Goal: Task Accomplishment & Management: Manage account settings

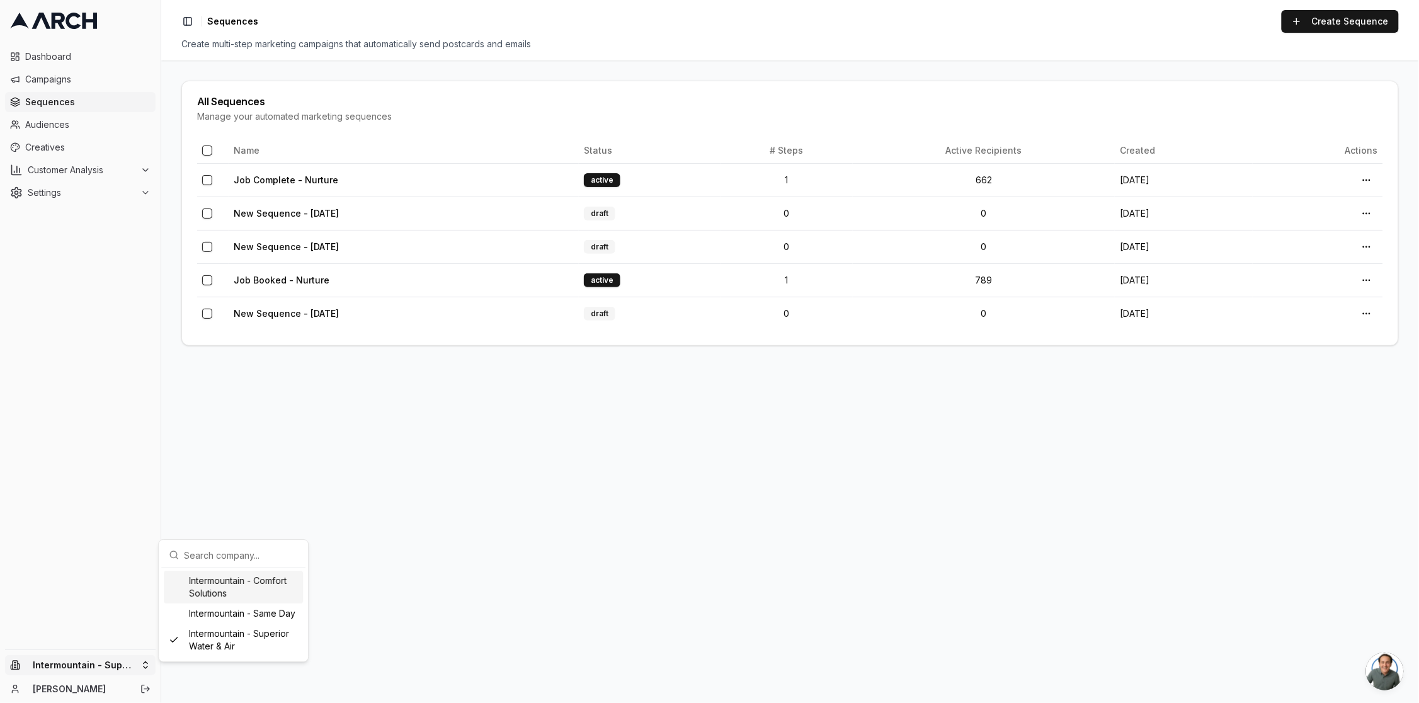
click at [519, 483] on html "Dashboard Campaigns Sequences Audiences Creatives Customer Analysis Settings In…" at bounding box center [709, 351] width 1419 height 703
click at [86, 689] on link "[PERSON_NAME]" at bounding box center [80, 689] width 94 height 13
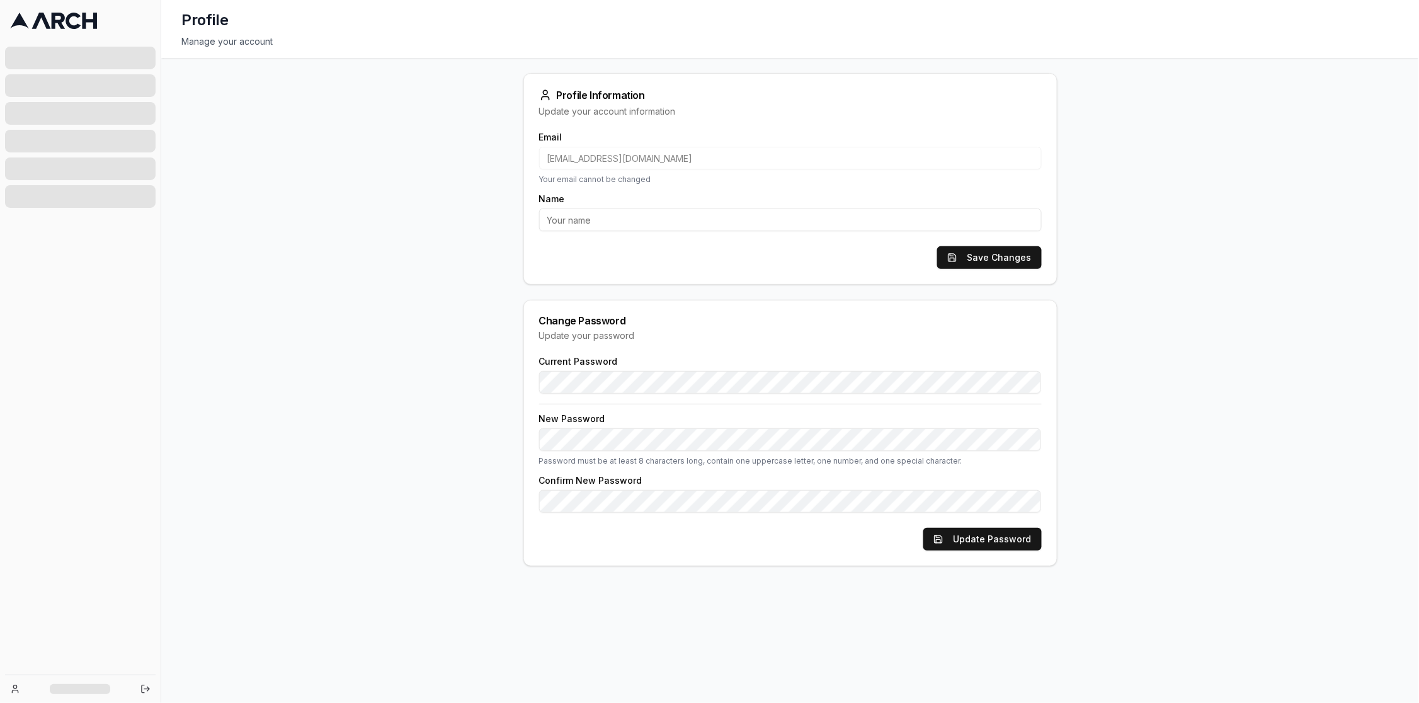
type input "[PERSON_NAME]"
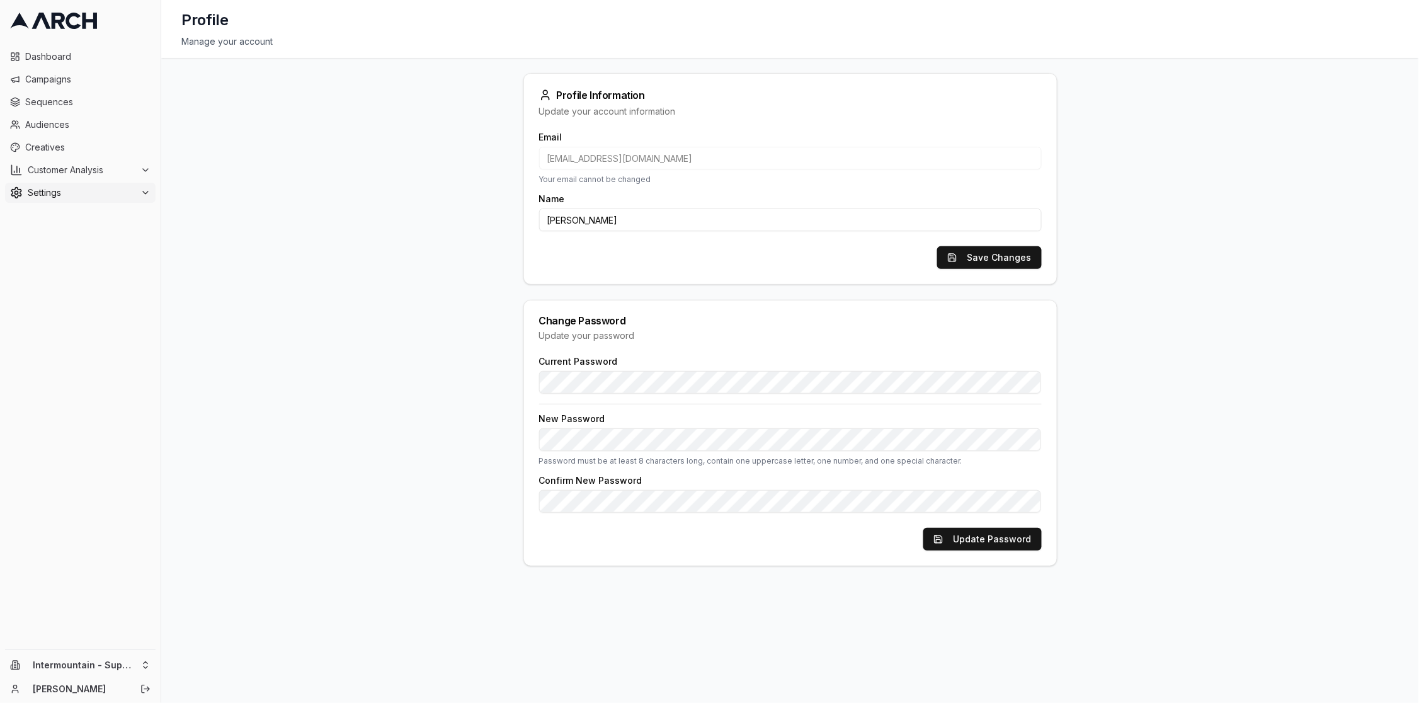
click at [87, 191] on span "Settings" at bounding box center [82, 192] width 108 height 13
click at [70, 273] on link "Team" at bounding box center [81, 274] width 120 height 18
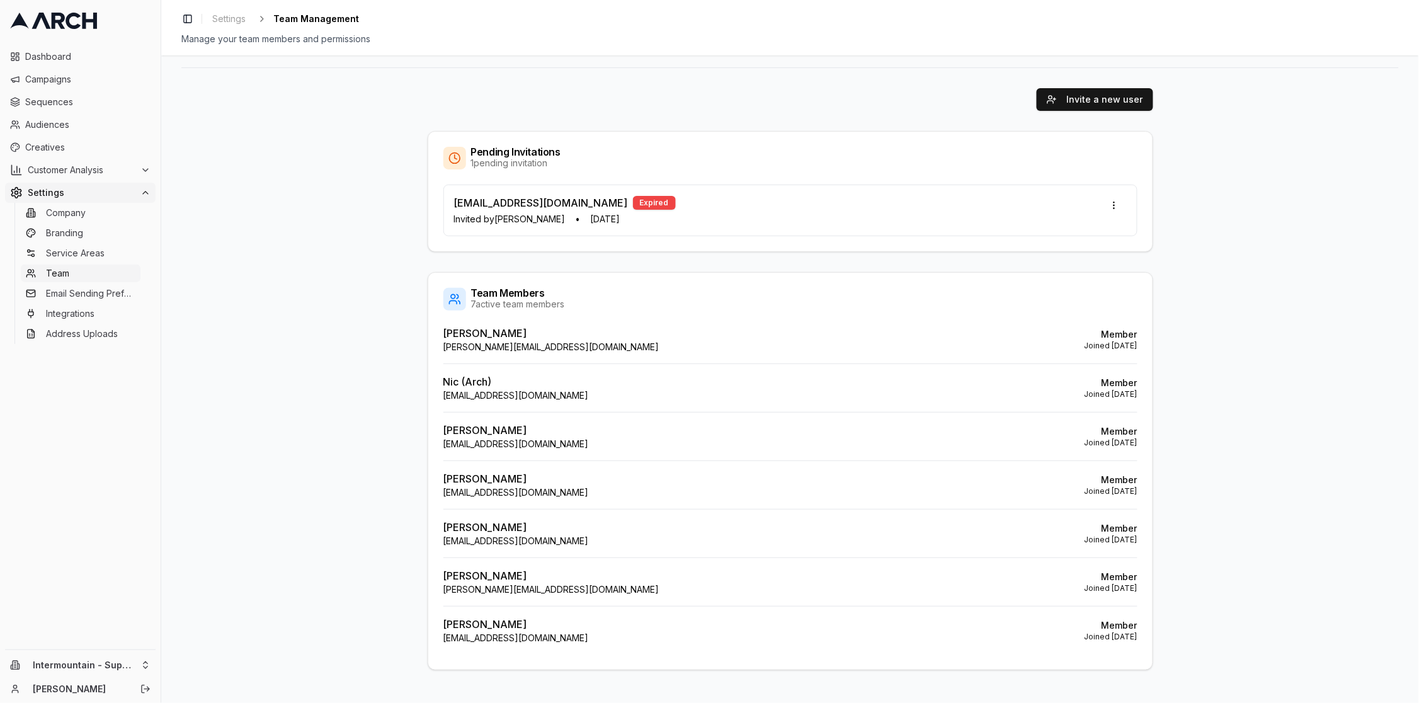
scroll to position [83, 0]
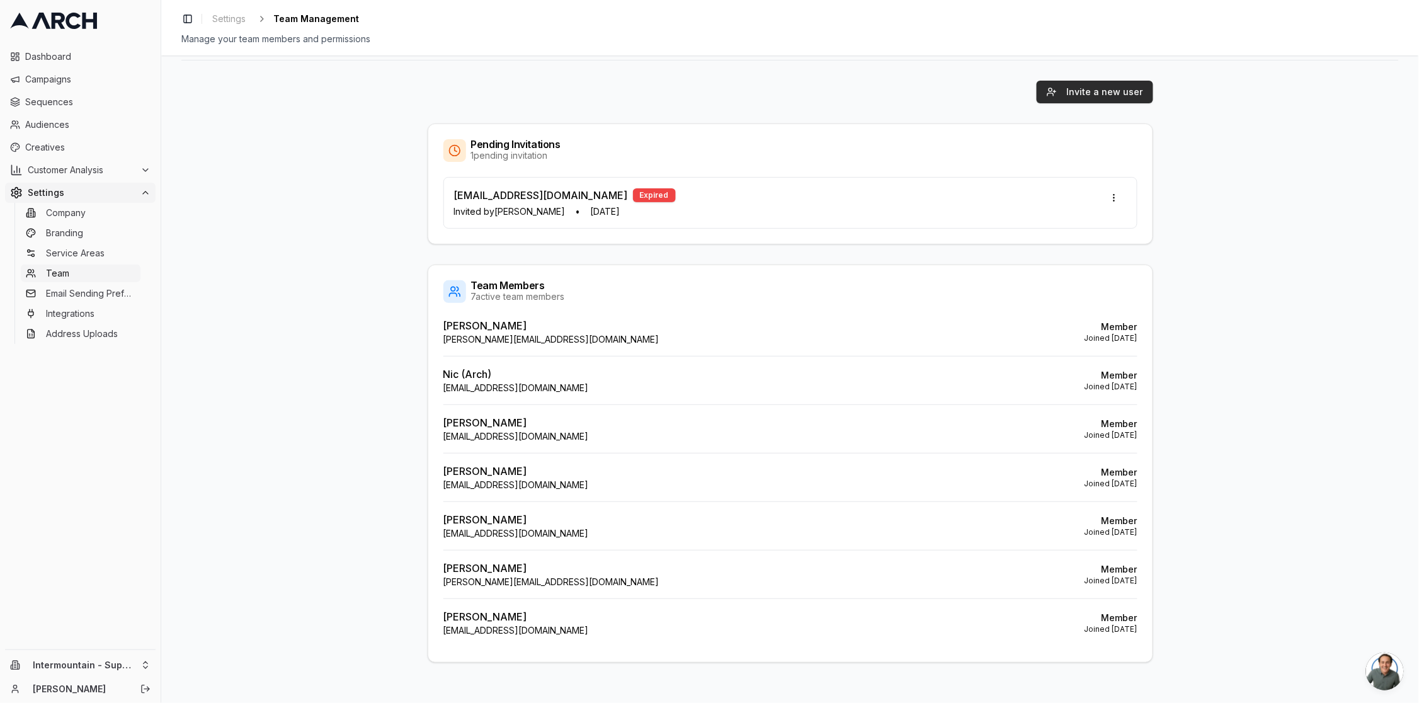
click at [1104, 98] on button "Invite a new user" at bounding box center [1095, 92] width 117 height 23
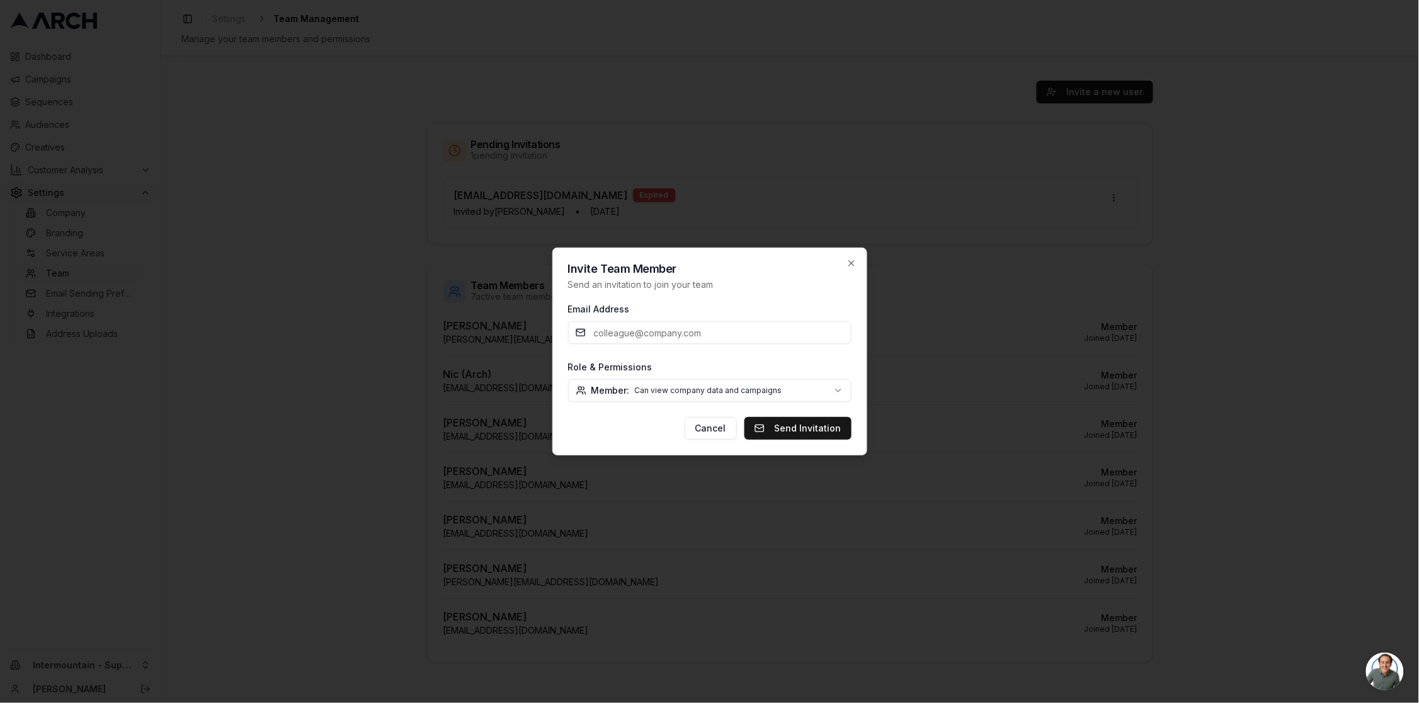
click at [664, 334] on input "Email Address" at bounding box center [709, 332] width 283 height 23
paste input "MSzumylo@intermountainhs.com"
type input "MSzumylo@intermountainhs.com"
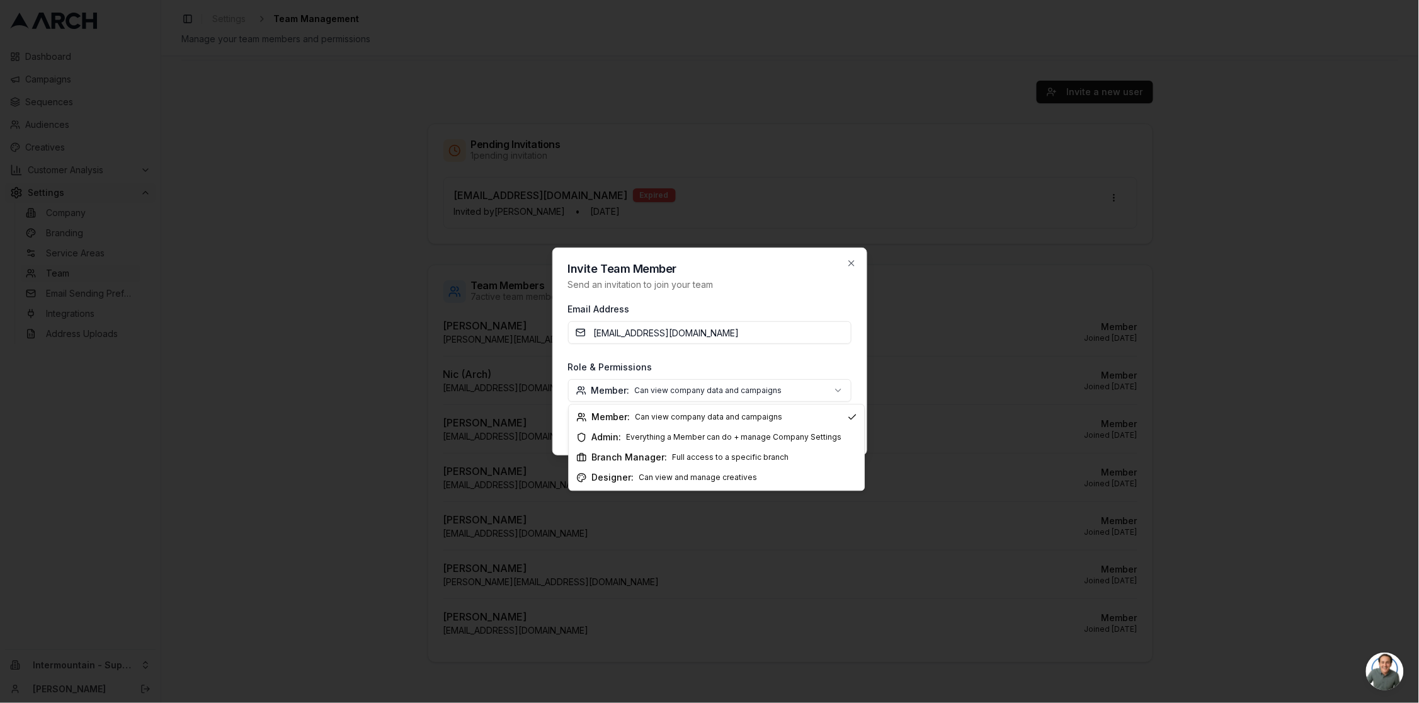
click at [778, 393] on body "Dashboard Campaigns Sequences Audiences Creatives Customer Analysis Settings Co…" at bounding box center [709, 351] width 1419 height 703
click at [309, 519] on div at bounding box center [709, 351] width 1419 height 703
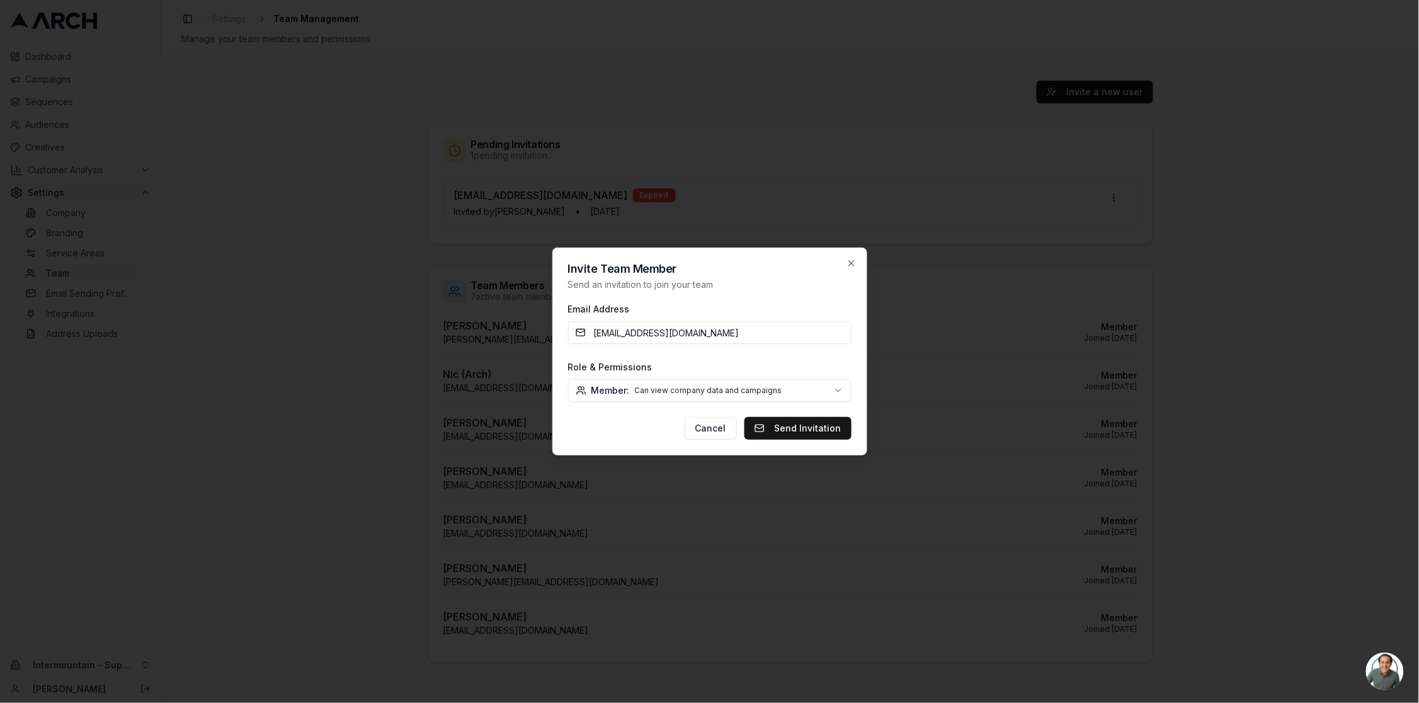
click at [800, 387] on body "Dashboard Campaigns Sequences Audiences Creatives Customer Analysis Settings Co…" at bounding box center [709, 351] width 1419 height 703
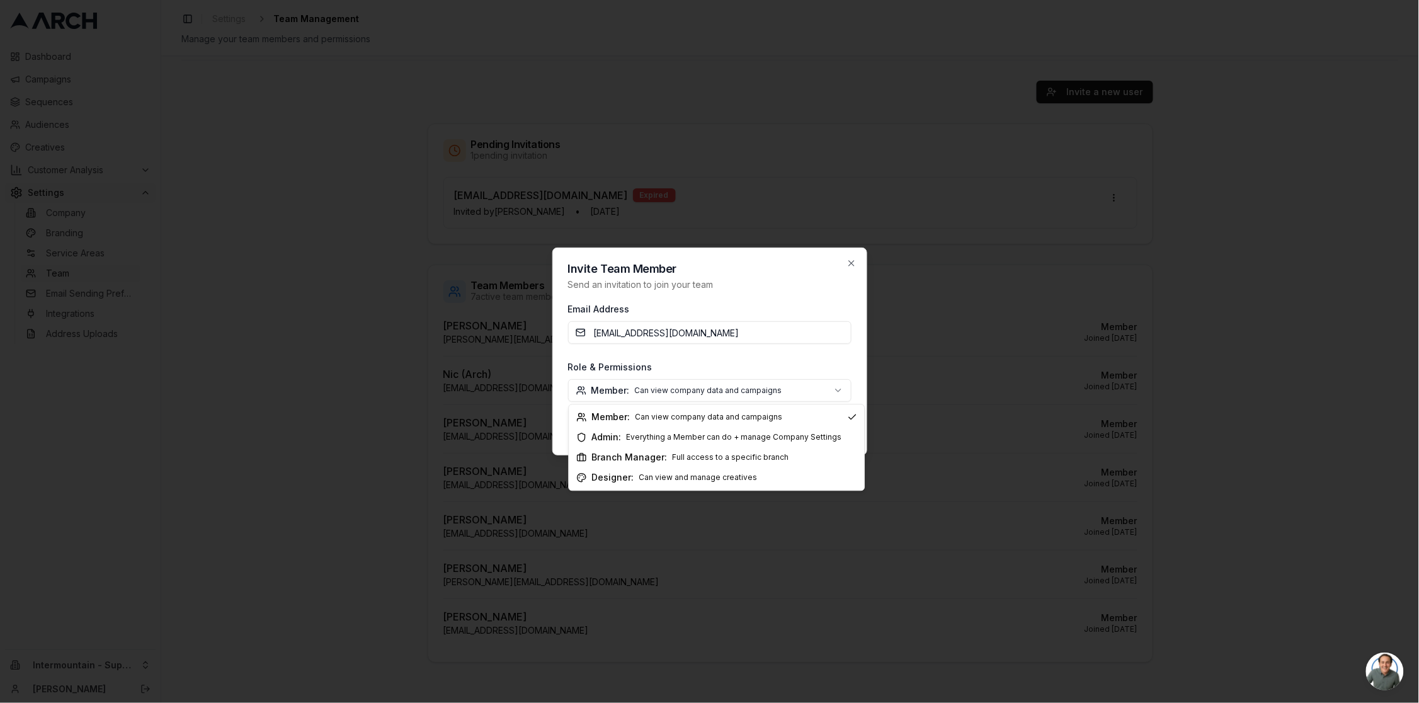
select select "designer"
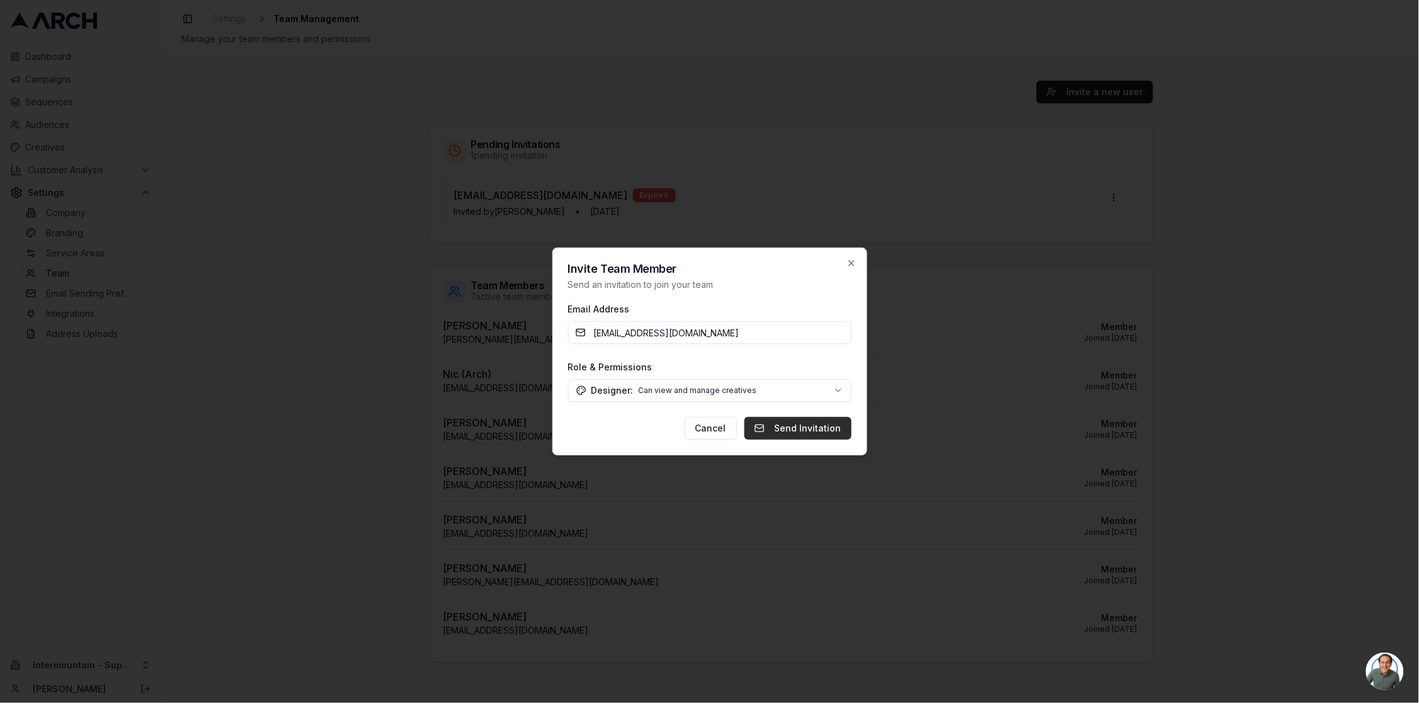
click at [813, 429] on button "Send Invitation" at bounding box center [798, 428] width 107 height 23
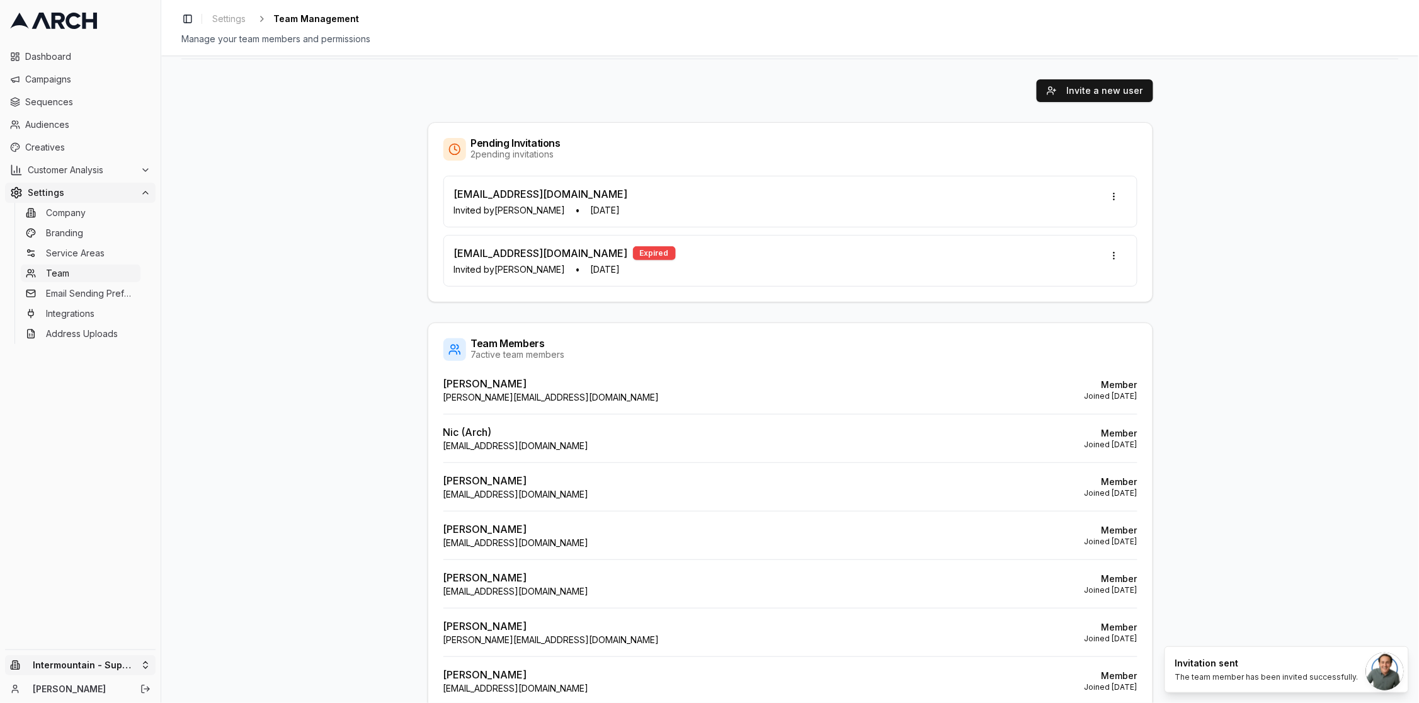
click at [120, 664] on html "Dashboard Campaigns Sequences Audiences Creatives Customer Analysis Settings Co…" at bounding box center [709, 351] width 1419 height 703
click at [107, 603] on html "Dashboard Campaigns Sequences Audiences Creatives Customer Analysis Settings Co…" at bounding box center [709, 351] width 1419 height 703
click at [837, 209] on div "MSzumylo@intermountainhs.com Invited by Nick Gedda • Sep 2, 2025" at bounding box center [790, 201] width 673 height 30
click at [1116, 193] on html "Dashboard Campaigns Sequences Audiences Creatives Customer Analysis Settings Co…" at bounding box center [709, 351] width 1419 height 703
click at [1022, 270] on icon at bounding box center [1022, 269] width 10 height 10
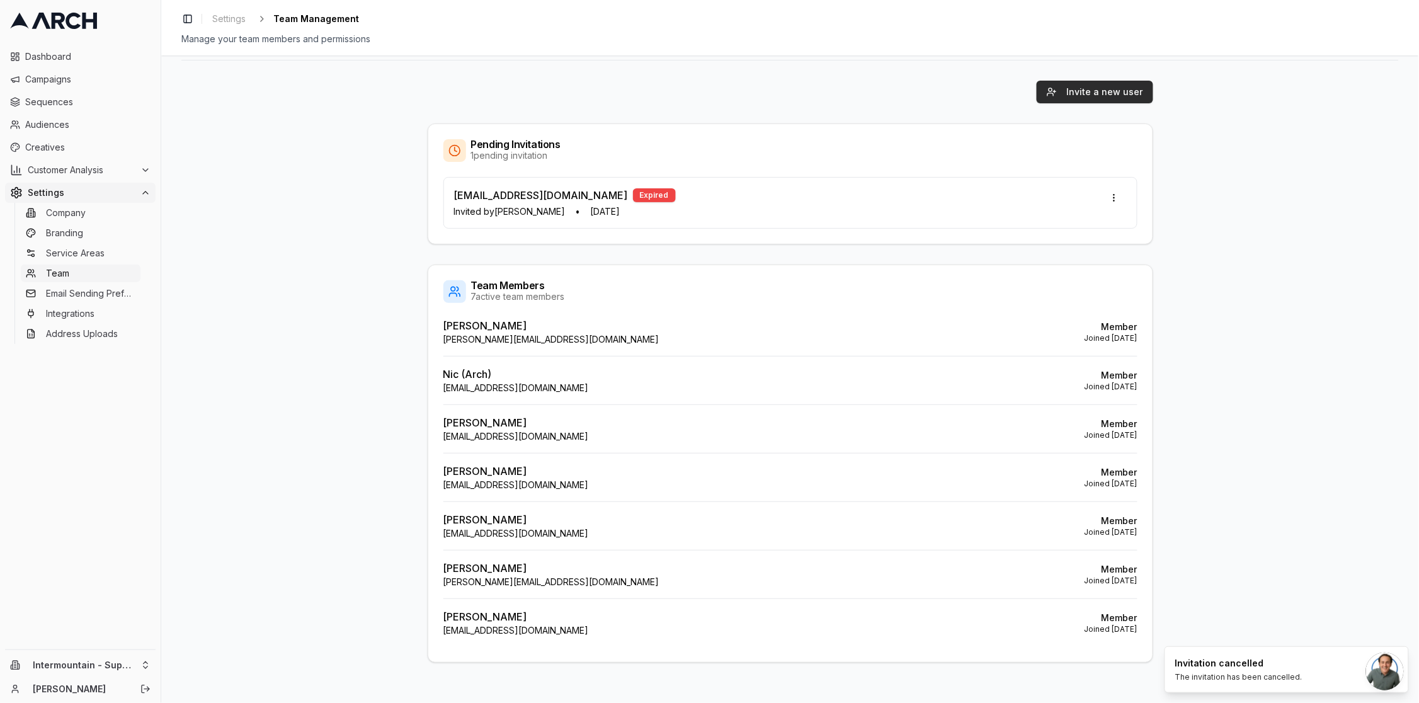
click at [1112, 88] on button "Invite a new user" at bounding box center [1095, 92] width 117 height 23
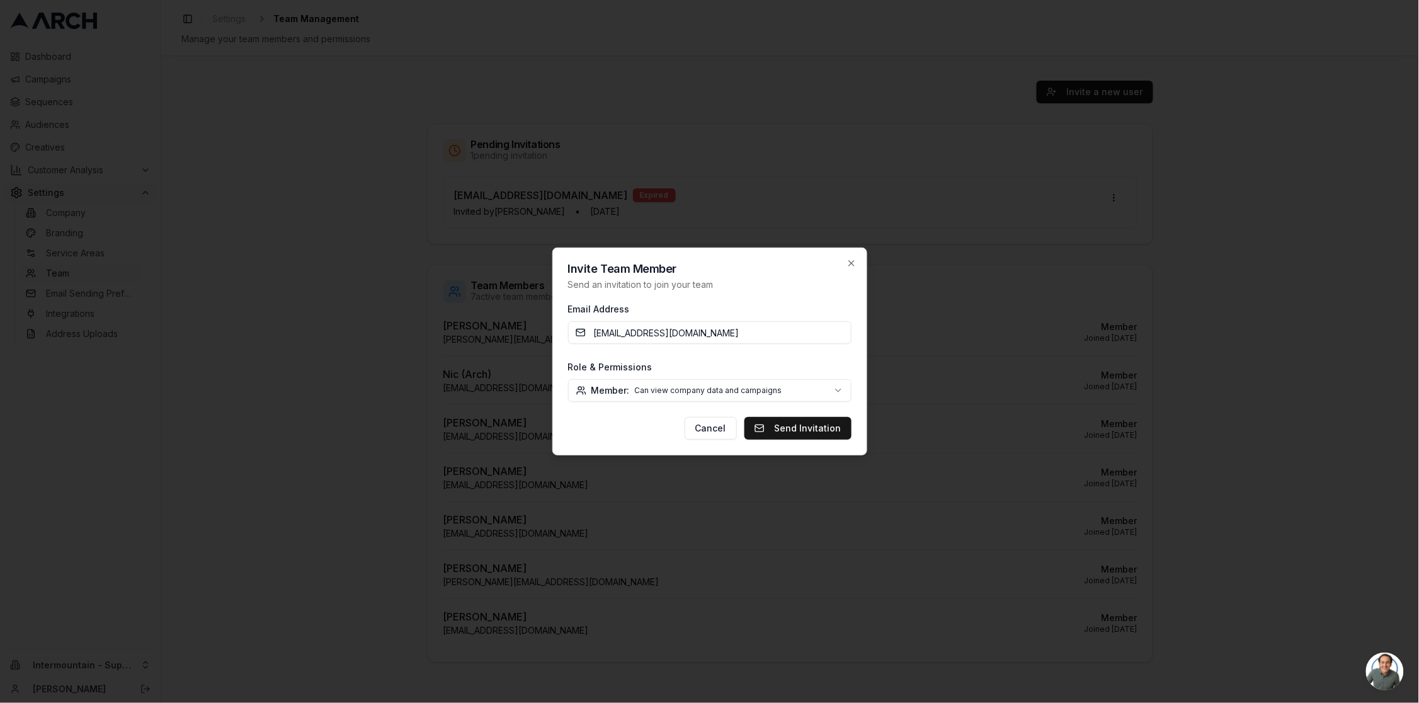
type input "MSzumylo@intermountainhs.com"
click at [804, 388] on body "Dashboard Campaigns Sequences Audiences Creatives Customer Analysis Settings Co…" at bounding box center [709, 351] width 1419 height 703
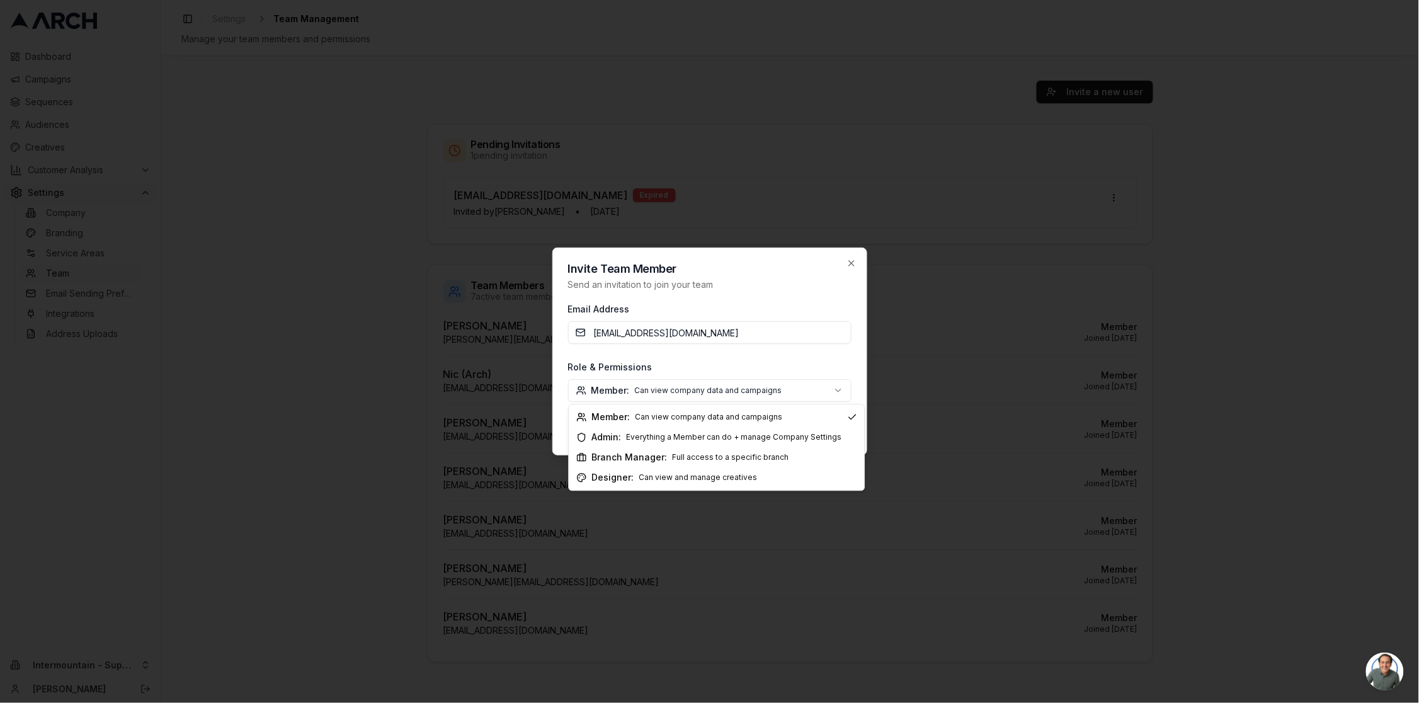
select select "designer"
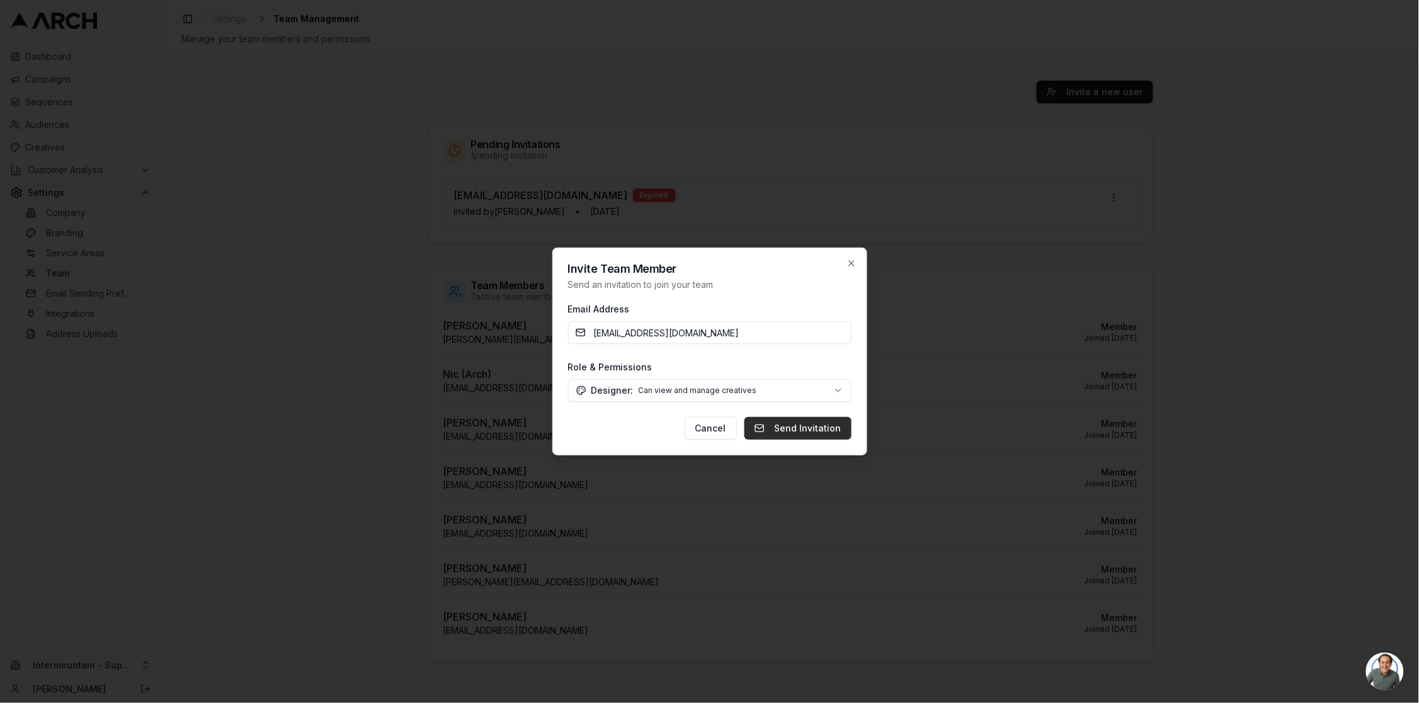
click at [790, 428] on button "Send Invitation" at bounding box center [798, 428] width 107 height 23
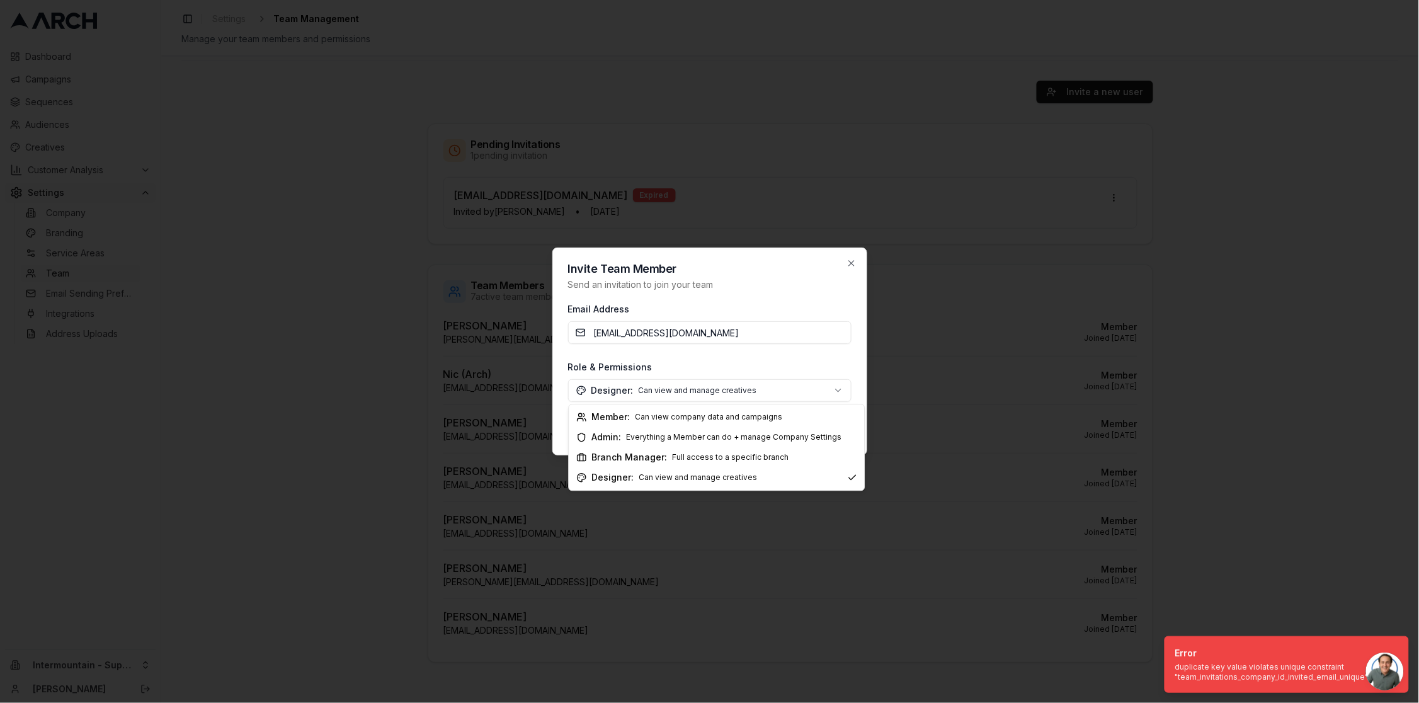
click at [806, 394] on body "Dashboard Campaigns Sequences Audiences Creatives Customer Analysis Settings Co…" at bounding box center [709, 351] width 1419 height 703
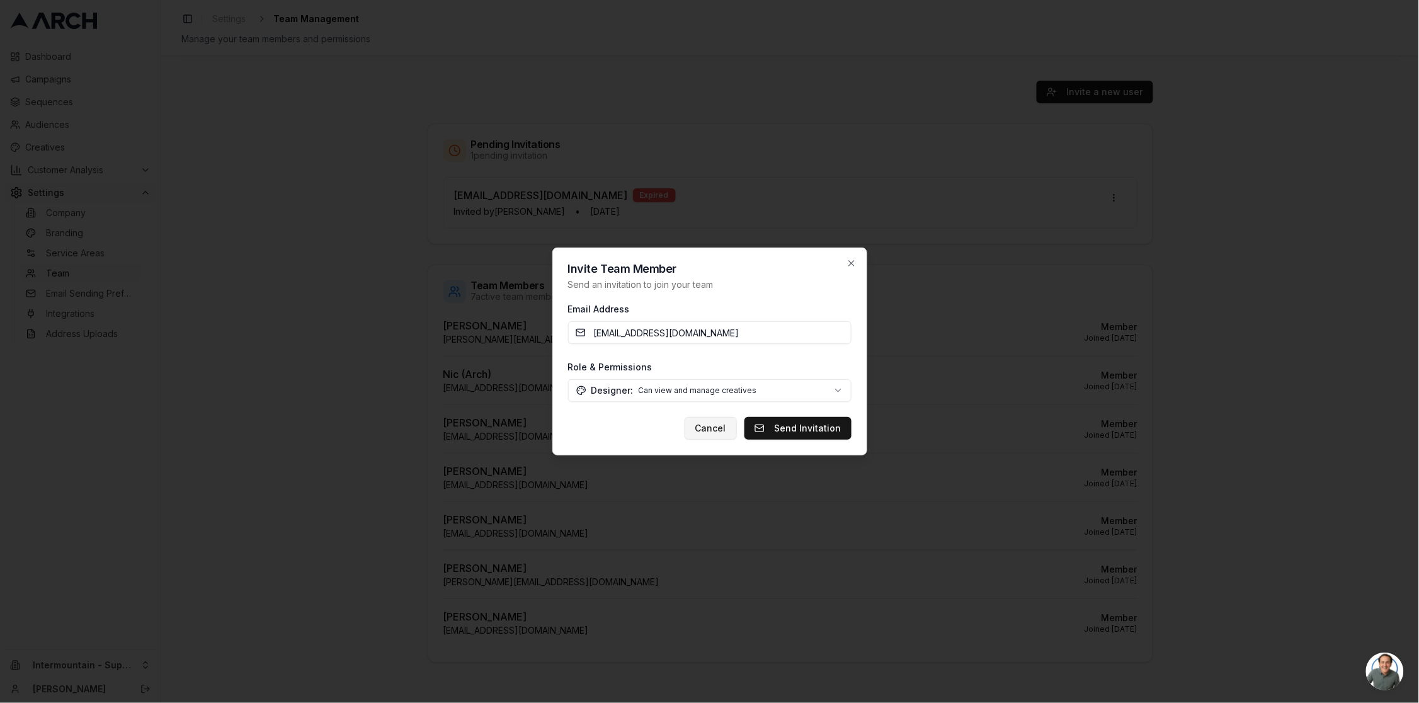
click at [723, 433] on button "Cancel" at bounding box center [711, 428] width 52 height 23
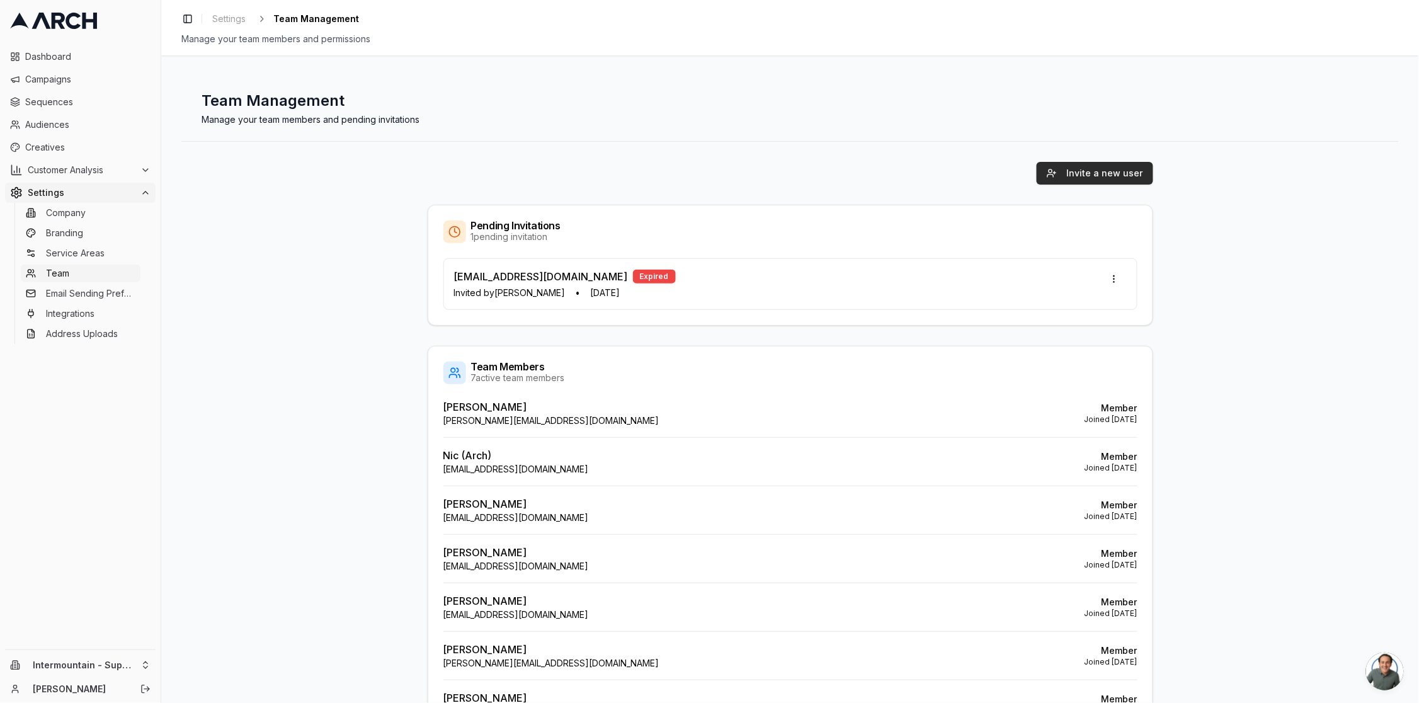
click at [1071, 174] on button "Invite a new user" at bounding box center [1095, 173] width 117 height 23
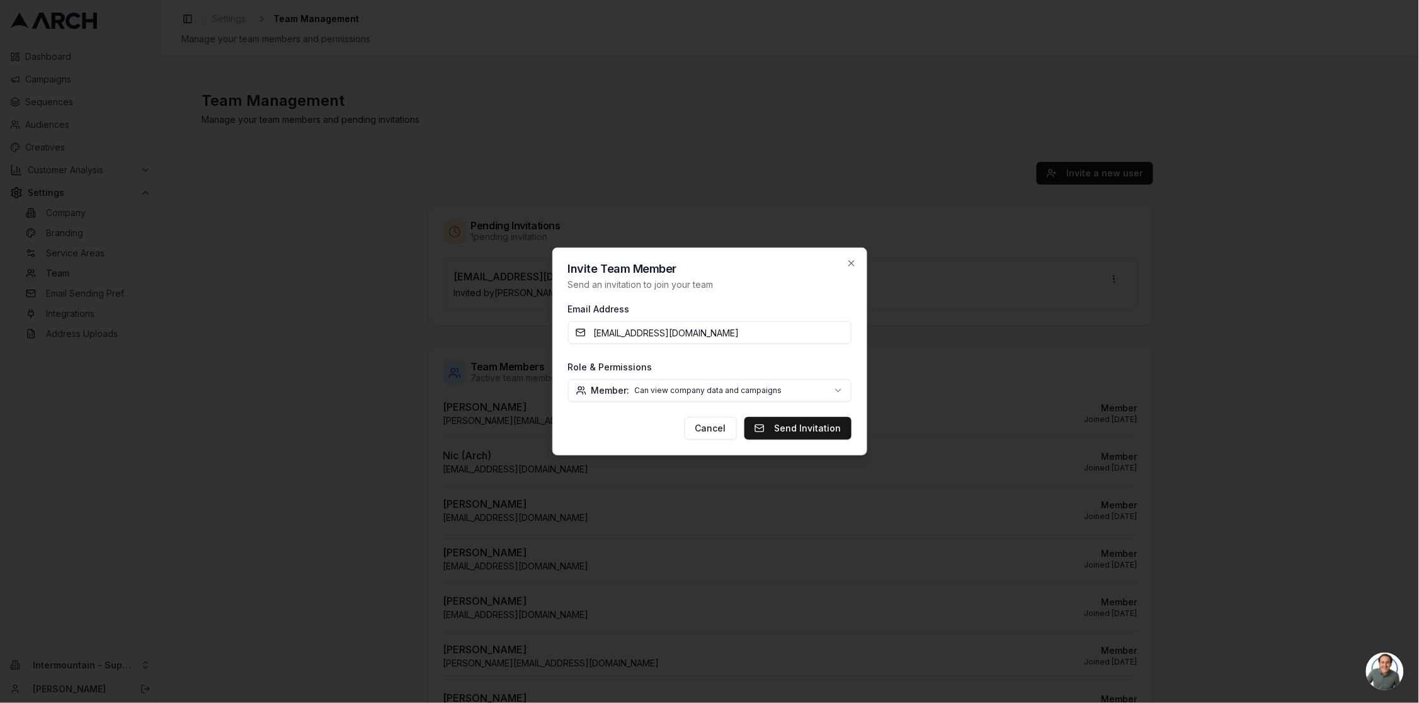
type input "MSzumylo@intermountainhs.com"
click at [669, 393] on body "Dashboard Campaigns Sequences Audiences Creatives Customer Analysis Settings Co…" at bounding box center [709, 351] width 1419 height 703
click at [818, 430] on button "Send Invitation" at bounding box center [798, 428] width 107 height 23
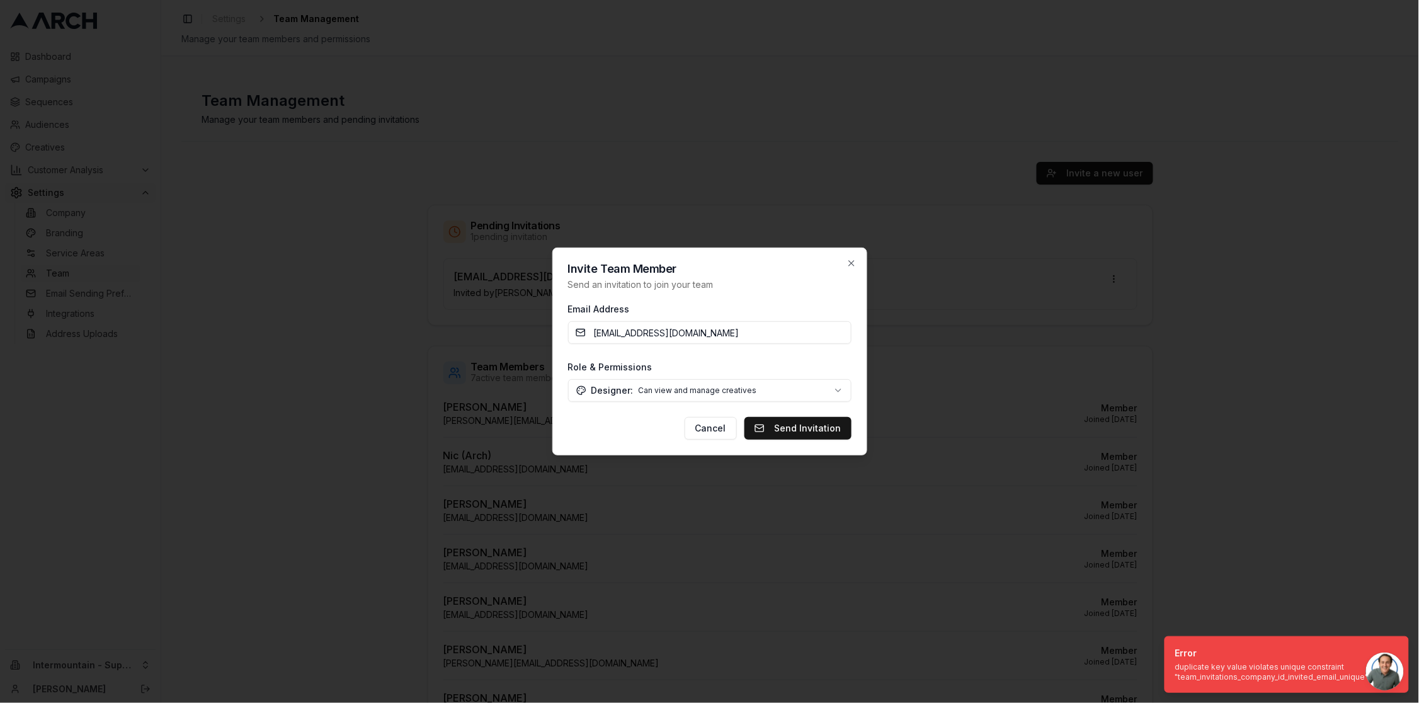
click at [799, 375] on div "Role & Permissions Designer: Can view and manage creatives Member:Can view comp…" at bounding box center [709, 380] width 283 height 43
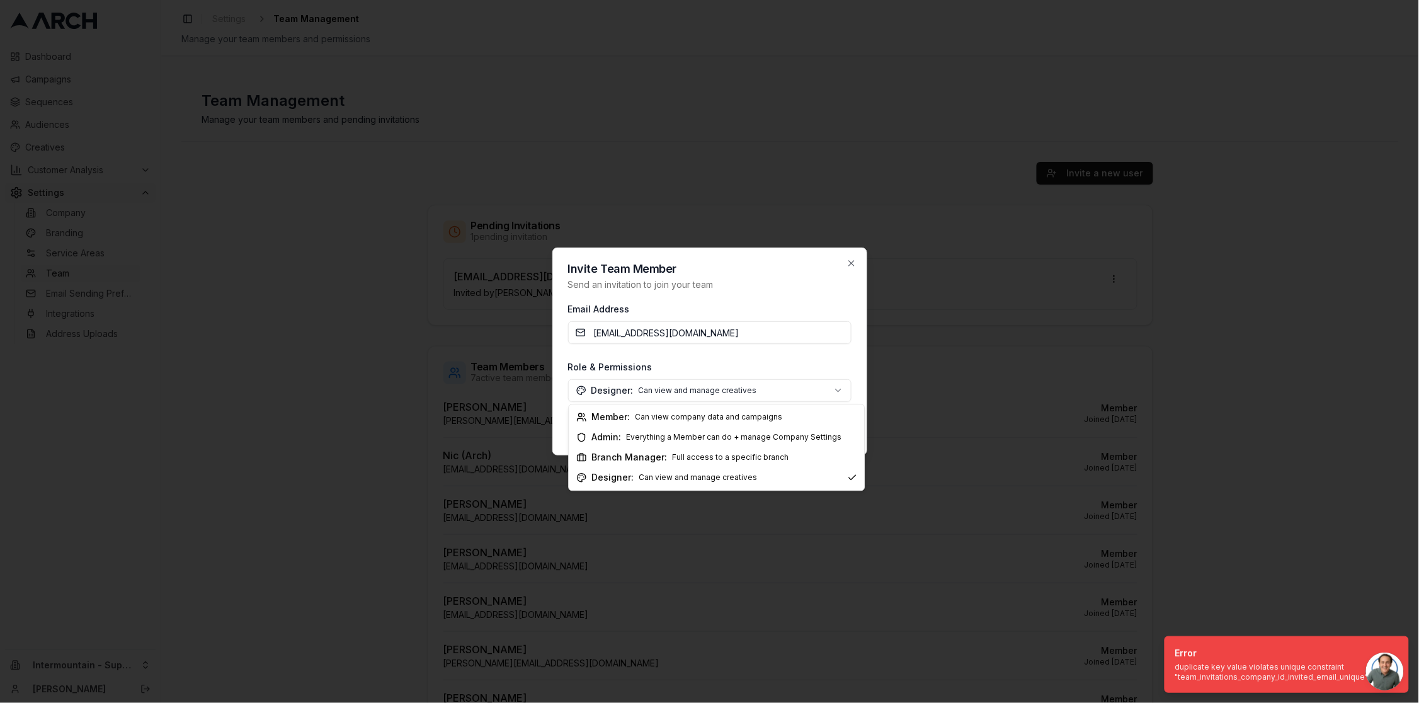
click at [797, 390] on body "Dashboard Campaigns Sequences Audiences Creatives Customer Analysis Settings Co…" at bounding box center [709, 351] width 1419 height 703
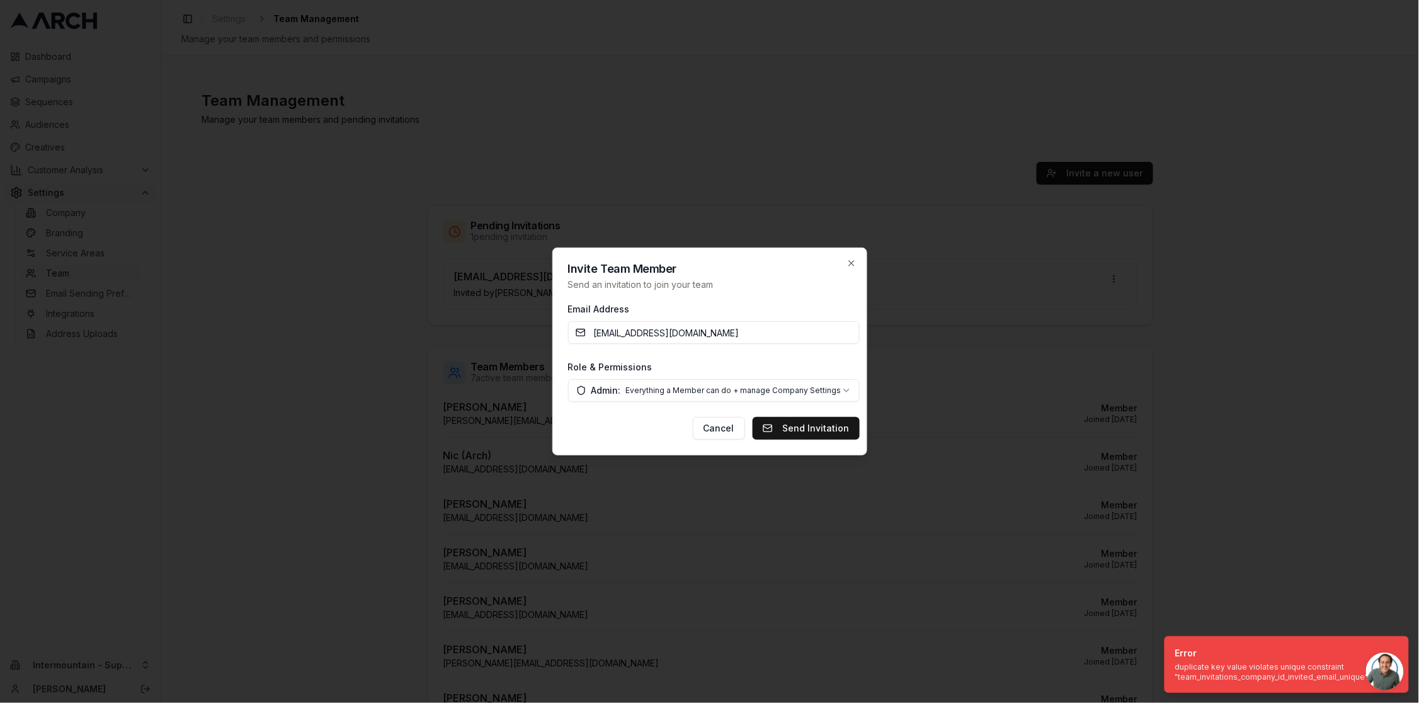
click at [786, 388] on body "Dashboard Campaigns Sequences Audiences Creatives Customer Analysis Settings Co…" at bounding box center [709, 351] width 1419 height 703
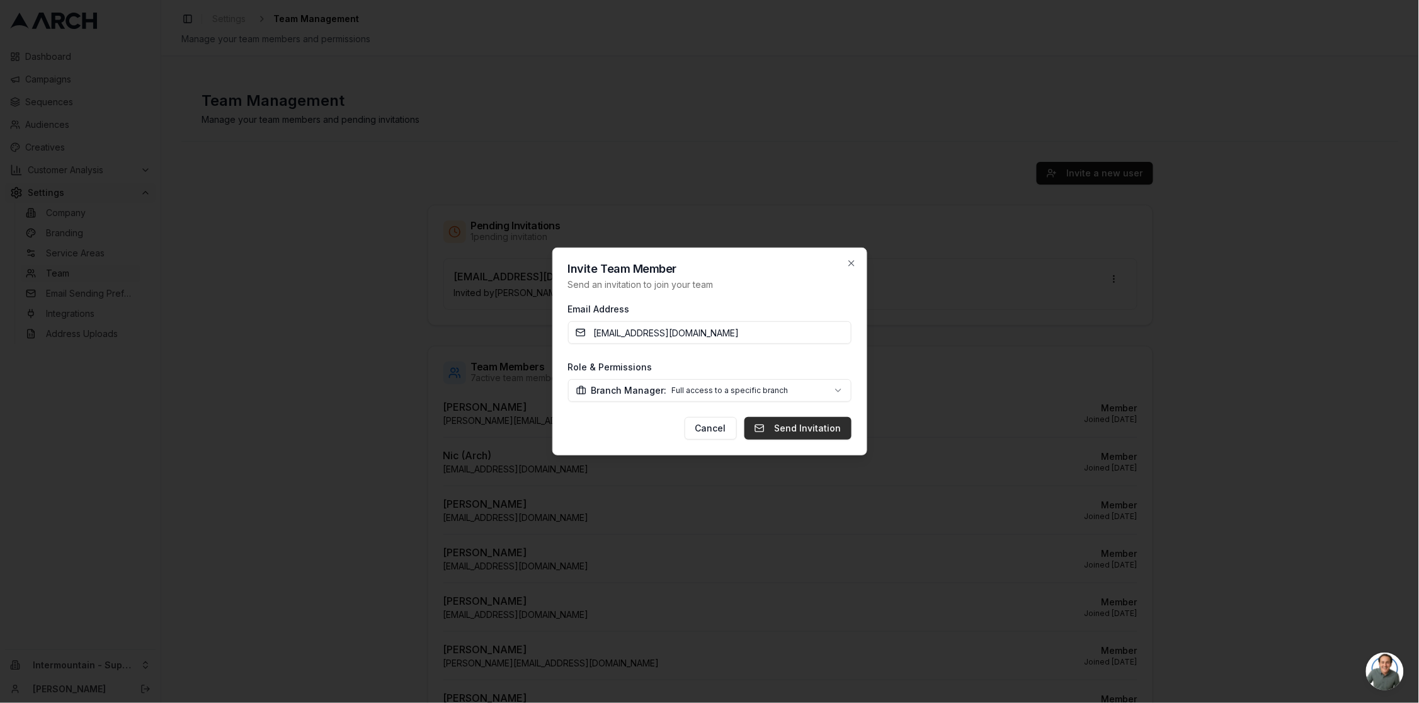
click at [786, 428] on button "Send Invitation" at bounding box center [798, 428] width 107 height 23
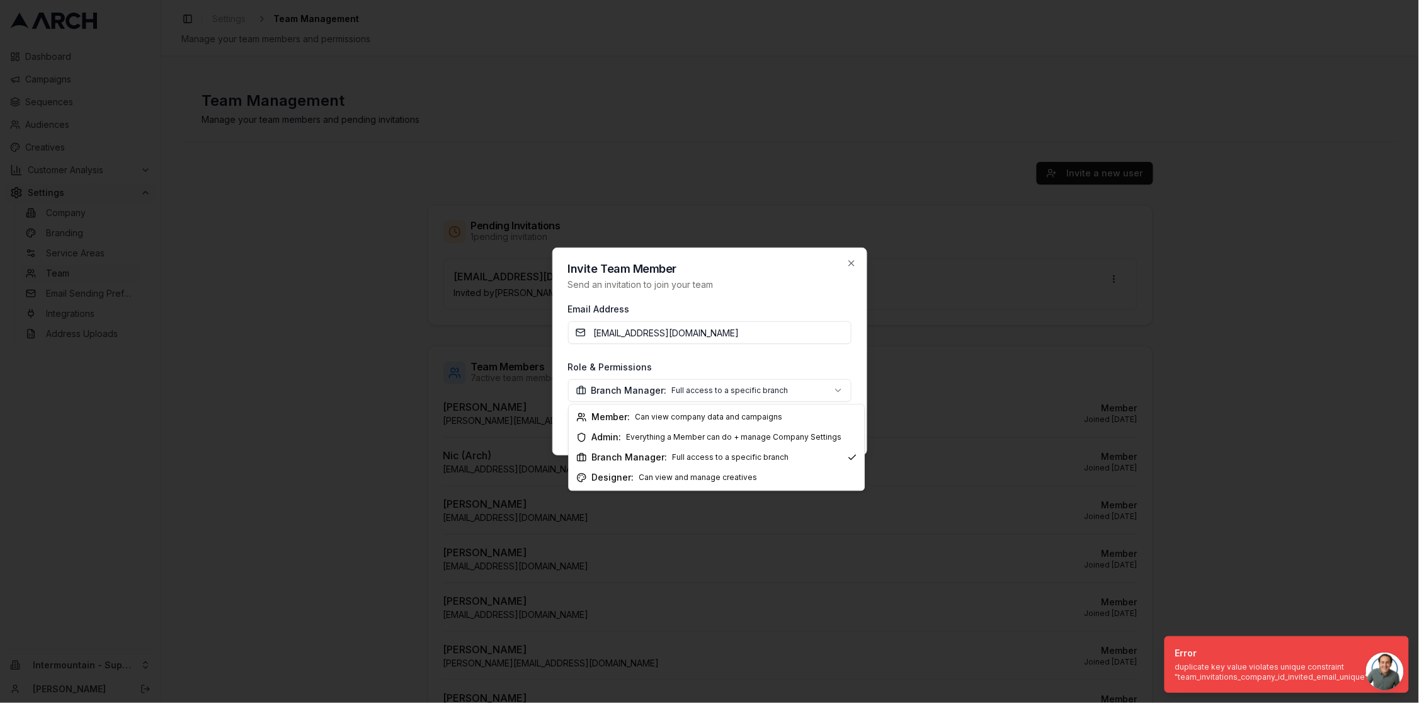
click at [784, 395] on body "Dashboard Campaigns Sequences Audiences Creatives Customer Analysis Settings Co…" at bounding box center [709, 351] width 1419 height 703
select select "company_admin"
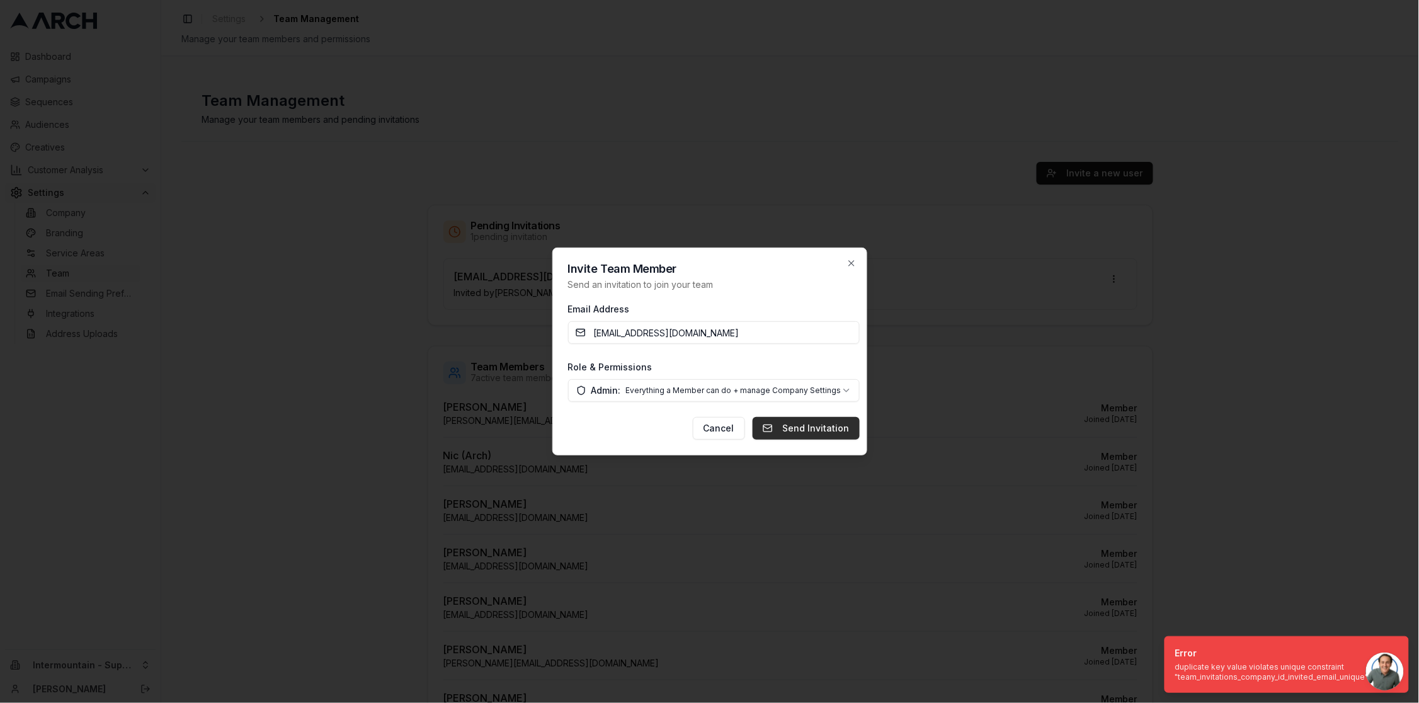
click at [777, 430] on button "Send Invitation" at bounding box center [806, 428] width 107 height 23
click at [856, 268] on div "Invite Team Member Send an invitation to join your team Email Address MSzumylo@…" at bounding box center [709, 352] width 315 height 208
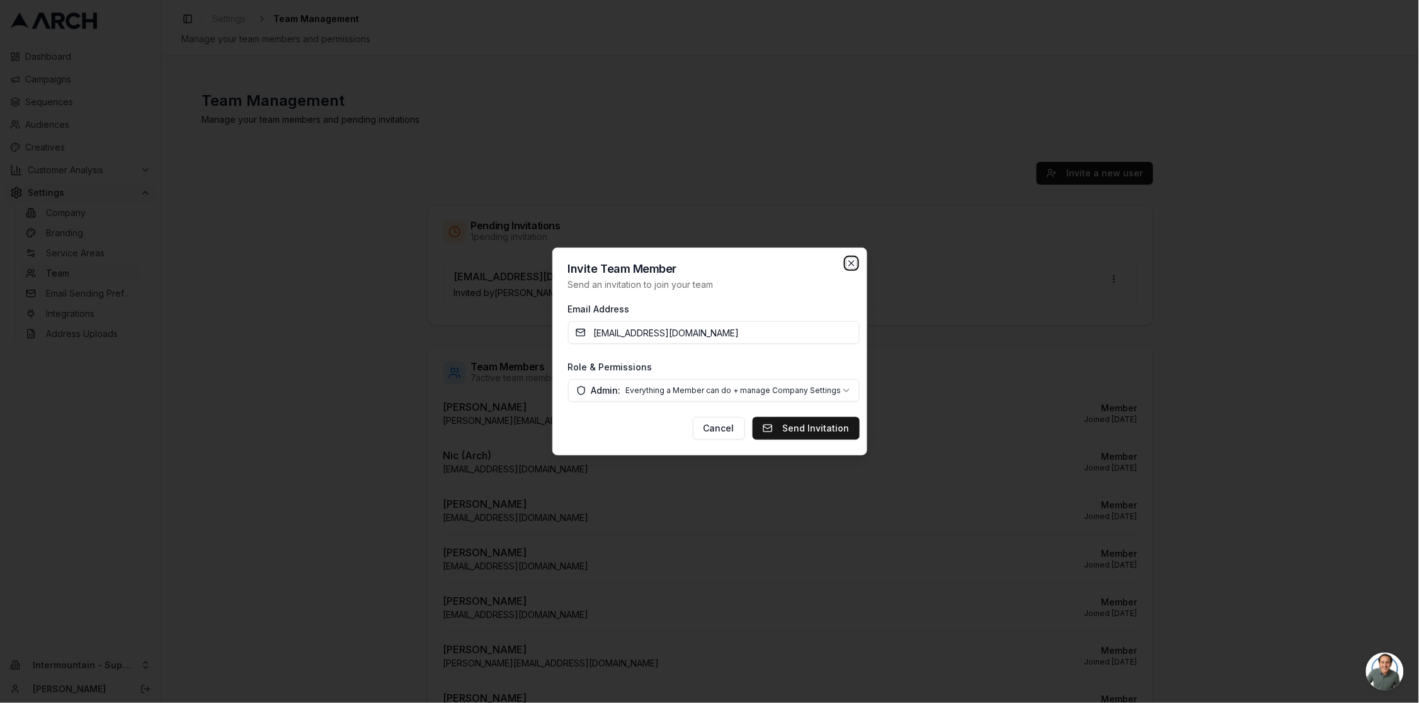
click at [849, 261] on icon "button" at bounding box center [851, 263] width 5 height 5
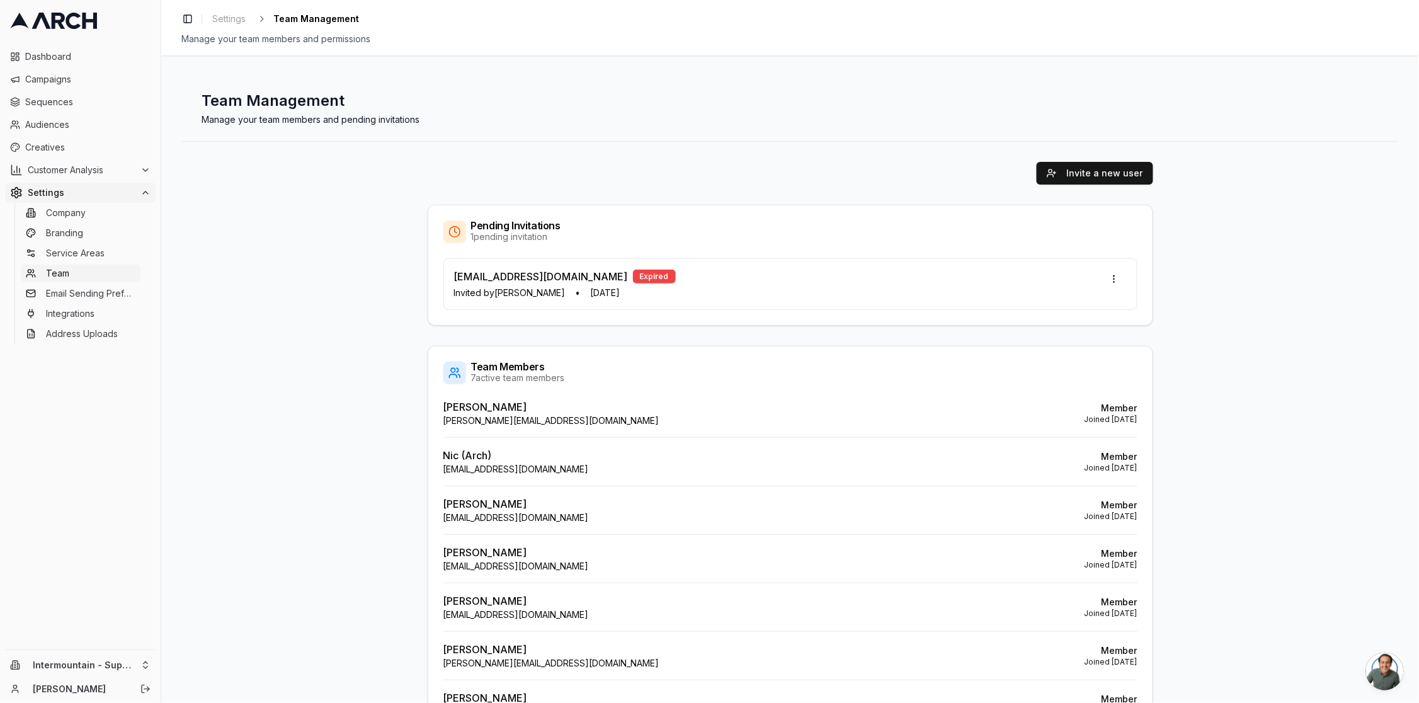
click at [269, 269] on div "Invite a new user Pending Invitations 1 pending invitation [PERSON_NAME][EMAIL_…" at bounding box center [790, 453] width 1218 height 622
click at [1112, 273] on html "Dashboard Campaigns Sequences Audiences Creatives Customer Analysis Settings Co…" at bounding box center [709, 351] width 1419 height 703
click at [941, 195] on html "Dashboard Campaigns Sequences Audiences Creatives Customer Analysis Settings Co…" at bounding box center [709, 351] width 1419 height 703
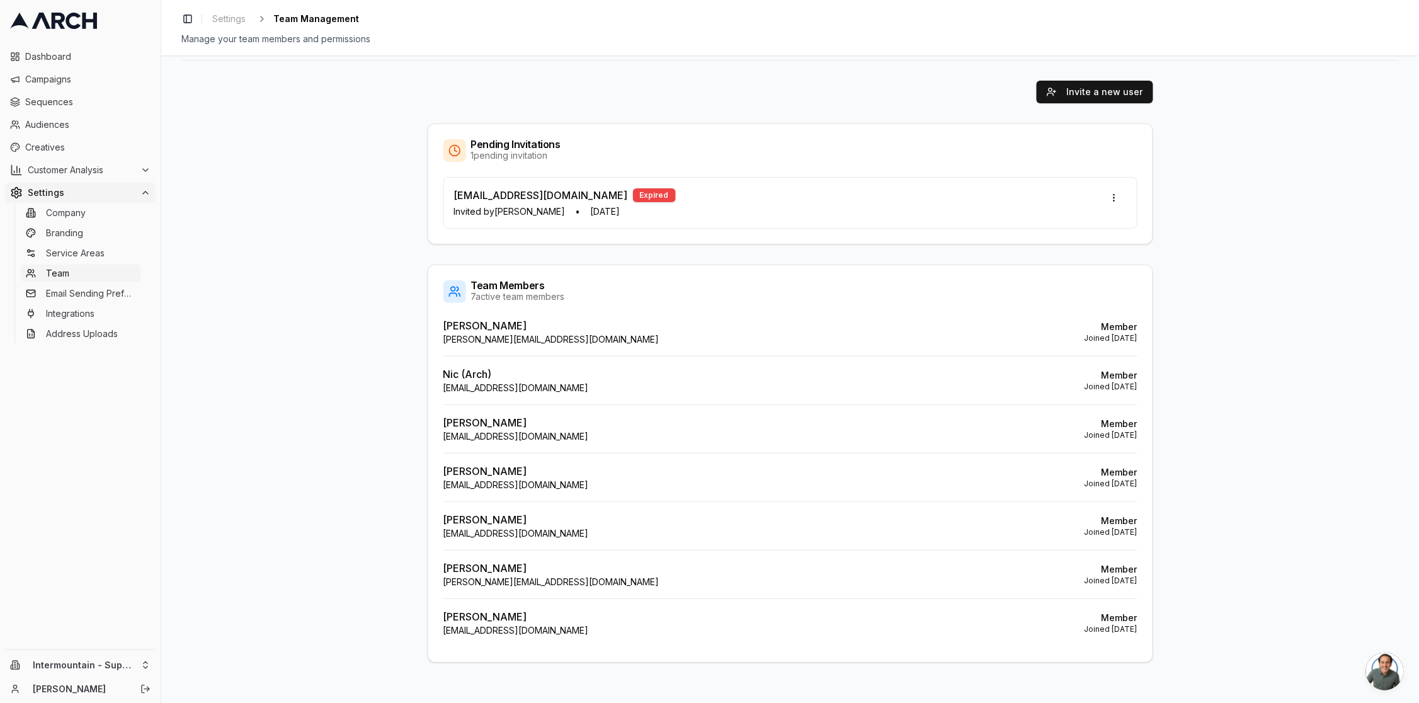
click at [182, 549] on div "Invite a new user Pending Invitations 1 pending invitation philipp.krinner@gmai…" at bounding box center [790, 371] width 1218 height 622
click at [92, 664] on html "Dashboard Campaigns Sequences Audiences Creatives Customer Analysis Settings Co…" at bounding box center [709, 351] width 1419 height 703
click at [258, 455] on html "Dashboard Campaigns Sequences Audiences Creatives Customer Analysis Settings Co…" at bounding box center [709, 351] width 1419 height 703
click at [128, 661] on html "Dashboard Campaigns Sequences Audiences Creatives Customer Analysis Settings Co…" at bounding box center [709, 351] width 1419 height 703
click at [282, 241] on html "Dashboard Campaigns Sequences Audiences Creatives Customer Analysis Settings Co…" at bounding box center [709, 351] width 1419 height 703
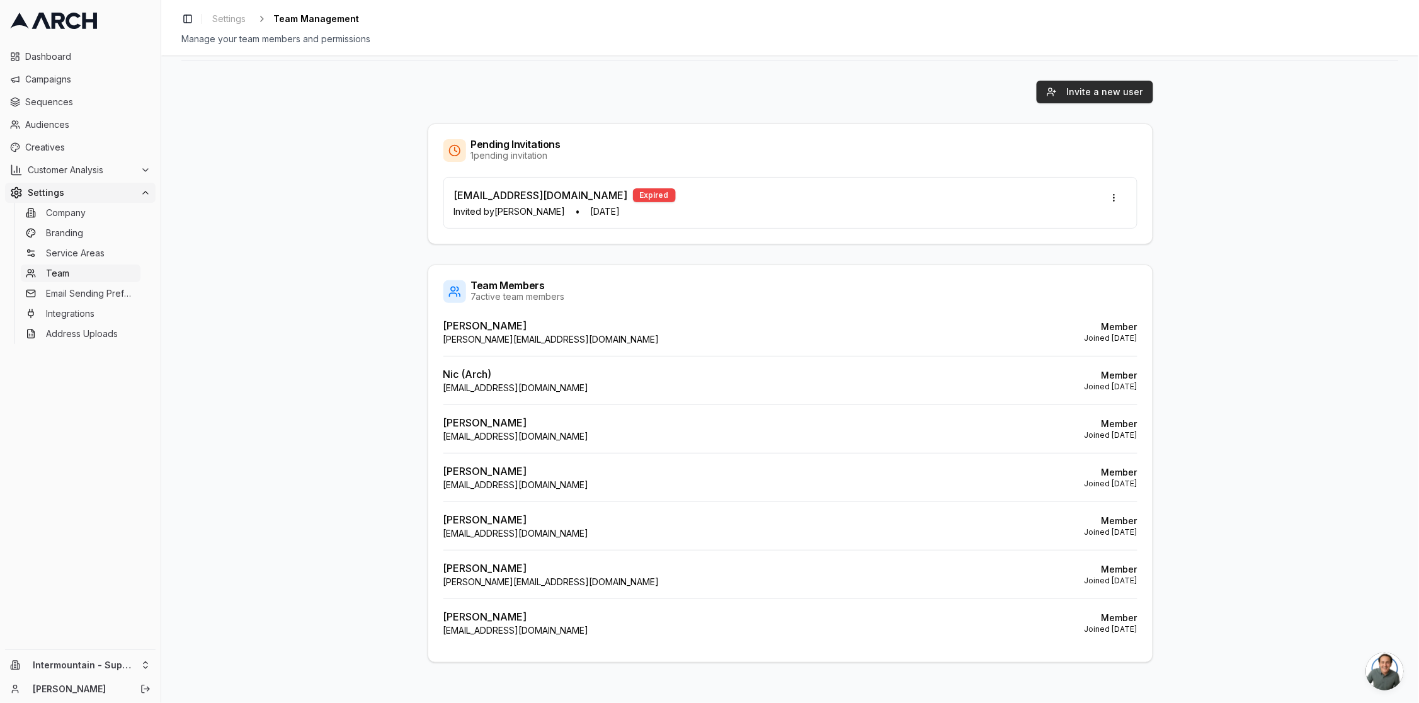
click at [1085, 95] on button "Invite a new user" at bounding box center [1095, 92] width 117 height 23
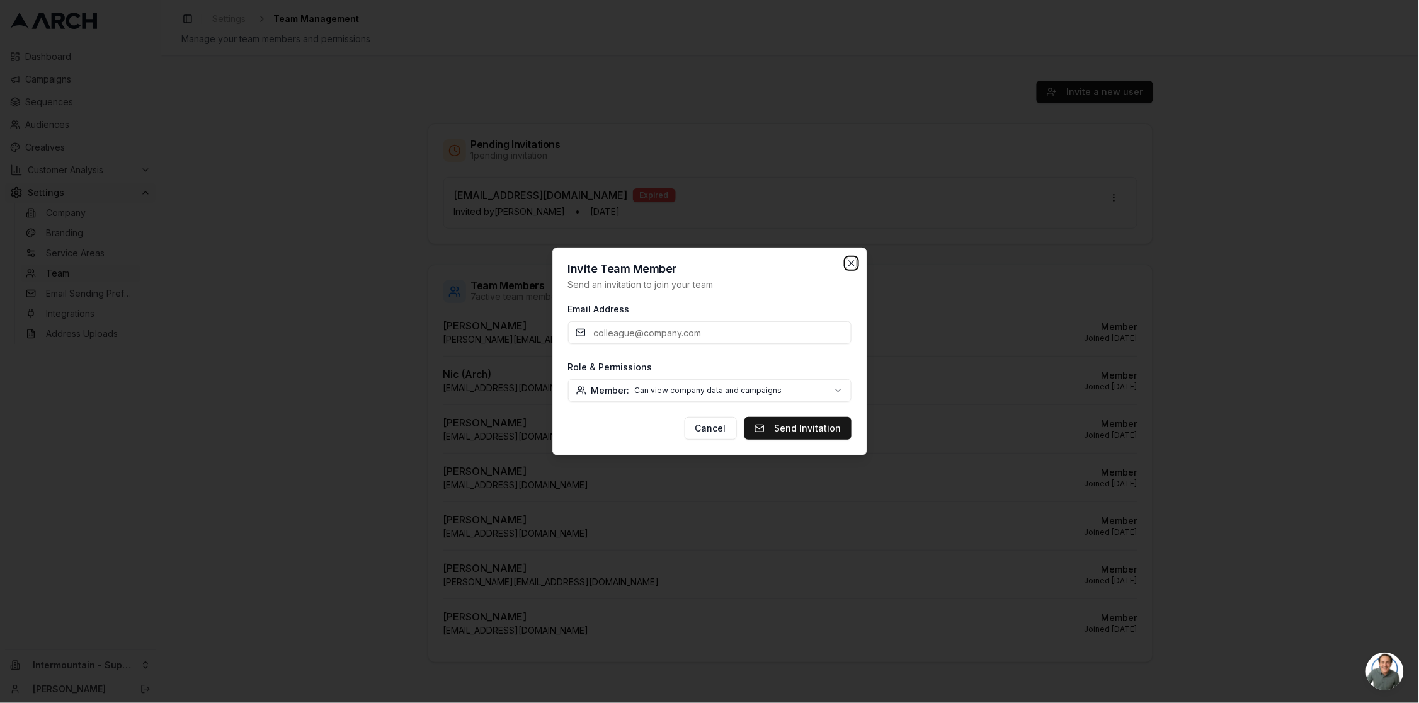
click at [852, 260] on icon "button" at bounding box center [852, 263] width 10 height 10
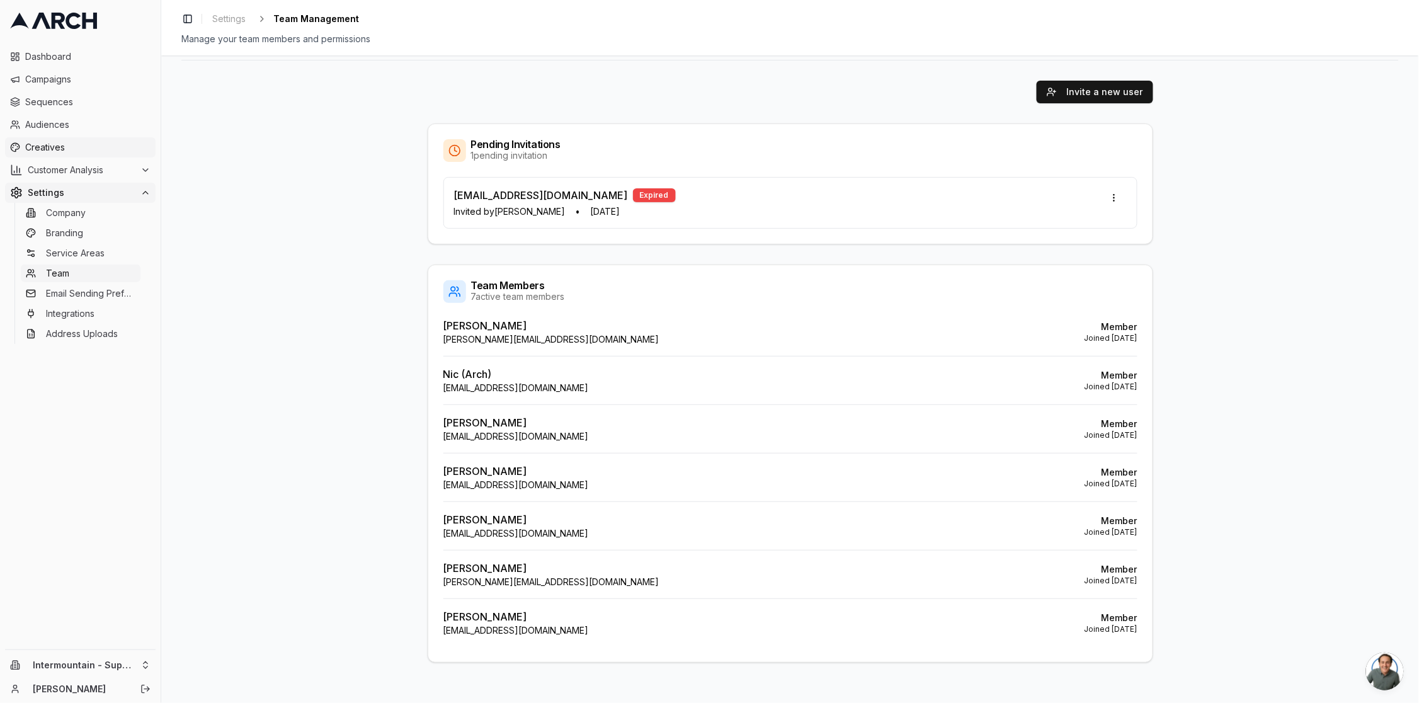
click at [71, 150] on span "Creatives" at bounding box center [87, 147] width 125 height 13
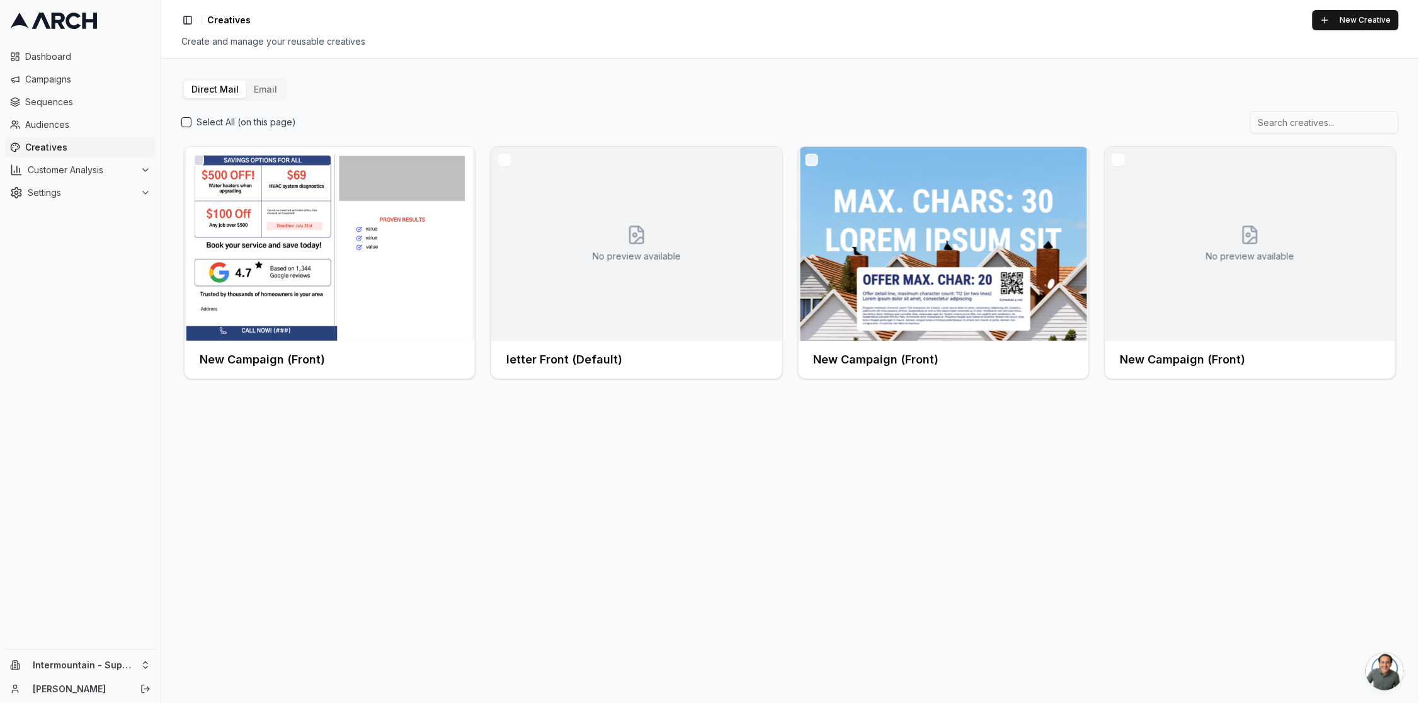
click at [265, 93] on button "Email" at bounding box center [265, 90] width 38 height 18
